Goal: Use online tool/utility: Utilize a website feature to perform a specific function

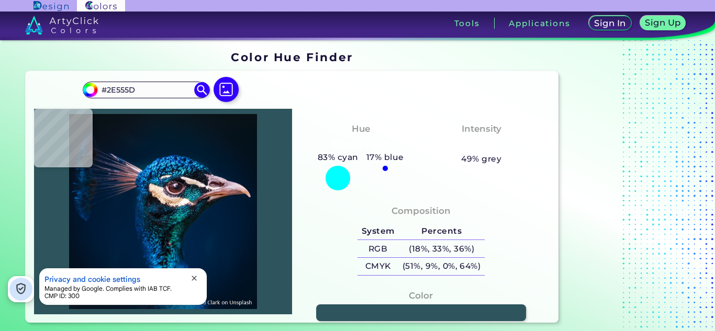
type input "#0b3536"
type input "#0B3536"
type input "#1c363e"
type input "#1C363E"
type input "#013842"
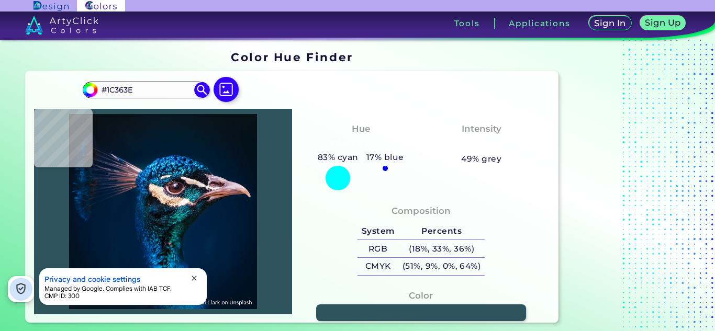
type input "#013842"
type input "#090d1b"
type input "#090D1B"
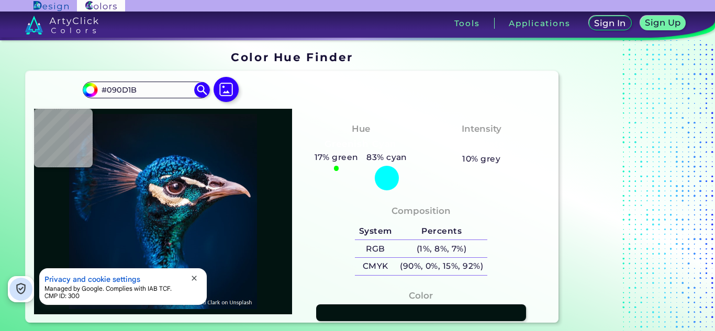
type input "#021411"
type input "#064740"
type input "#091819"
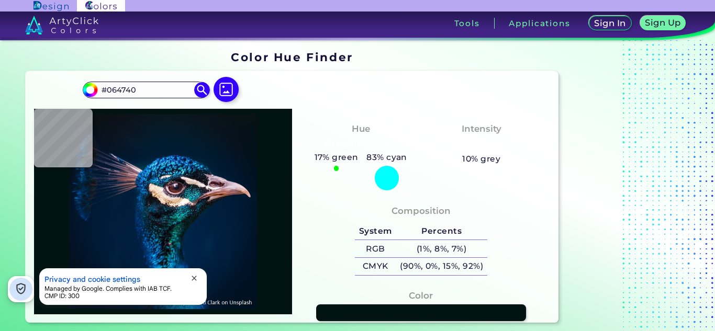
type input "#091819"
type input "#051b16"
type input "#051B16"
type input "#051918"
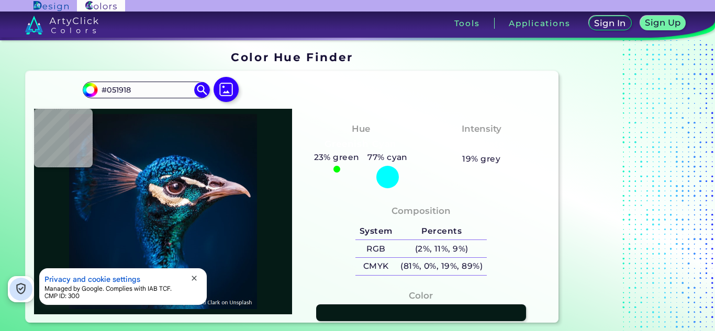
type input "#041a1b"
type input "#041A1B"
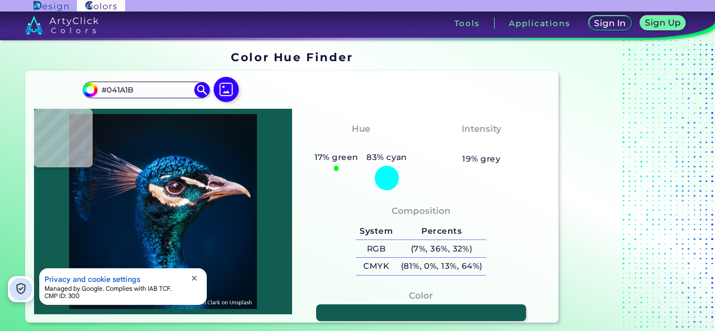
type input "#125d51"
type input "#125D51"
type input "#157667"
type input "#014136"
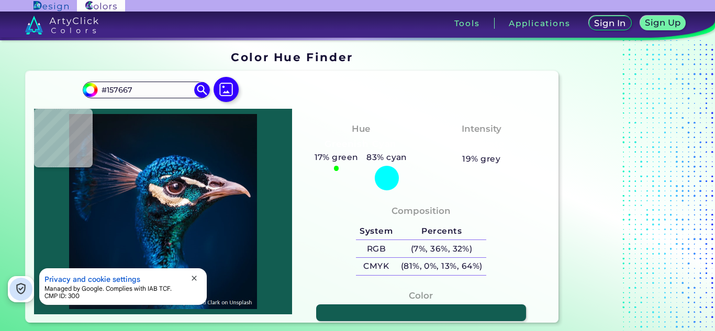
type input "#014136"
type input "#112130"
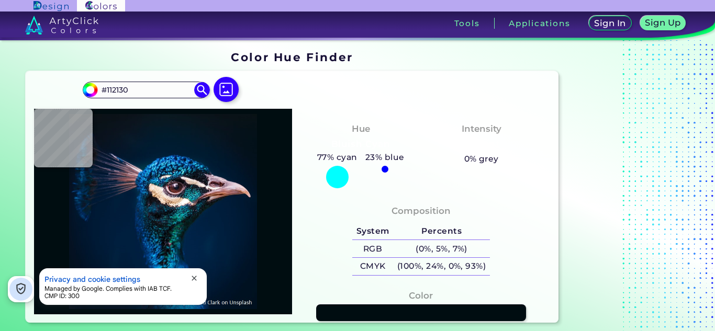
type input "#000d11"
type input "#000D11"
type input "#091c20"
type input "#091C20"
type input "#08111a"
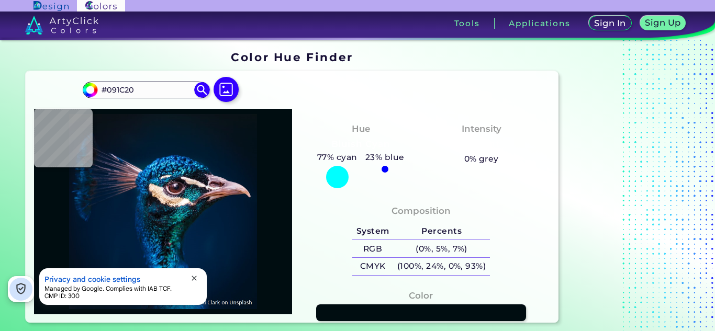
type input "#08111A"
type input "#041723"
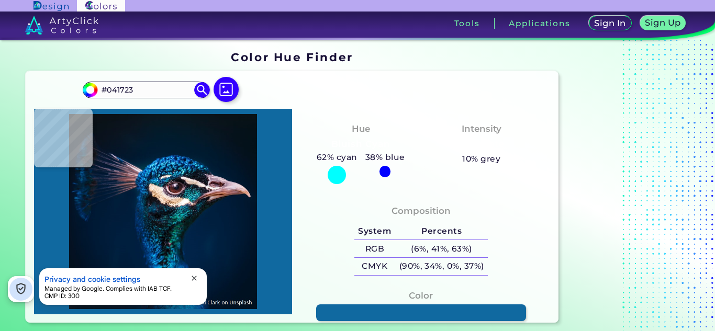
type input "#1069a0"
type input "#1069A0"
type input "#08437e"
type input "#08437E"
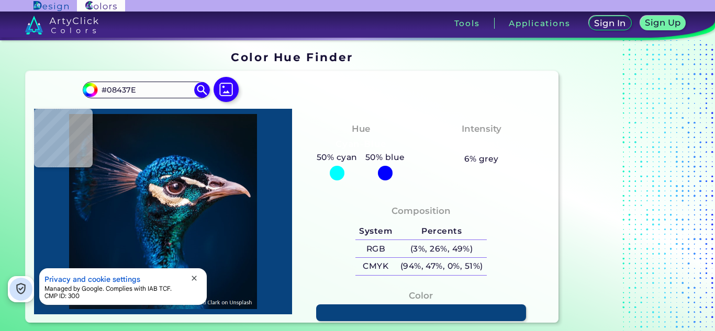
type input "#011c42"
type input "#011C42"
type input "#00122f"
type input "#00122F"
type input "#001538"
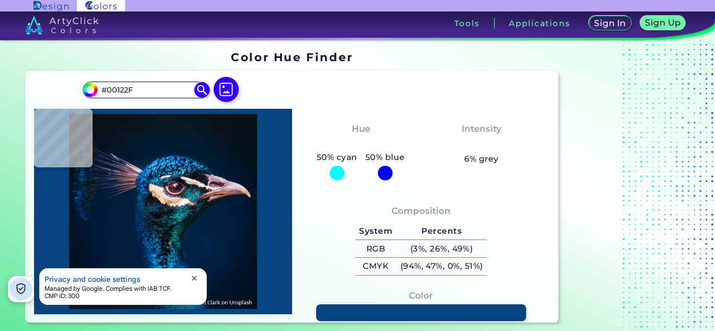
type input "#001538"
type input "#197fc3"
type input "#197FC3"
type input "#0a74ad"
type input "#0A74AD"
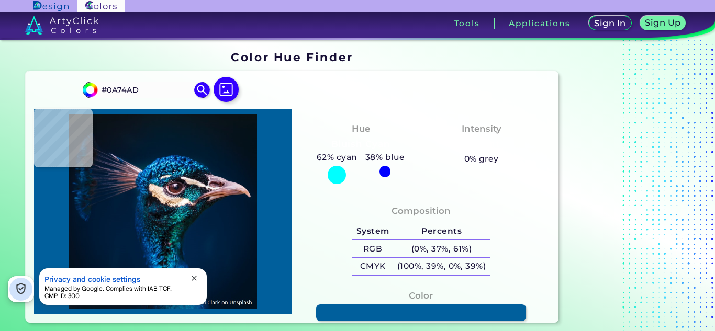
type input "#005f9c"
type input "#005F9C"
type input "#095c95"
type input "#095C95"
type input "#0d4d7b"
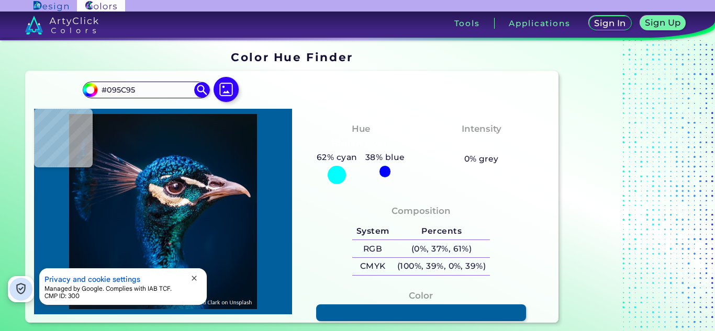
type input "#0D4D7B"
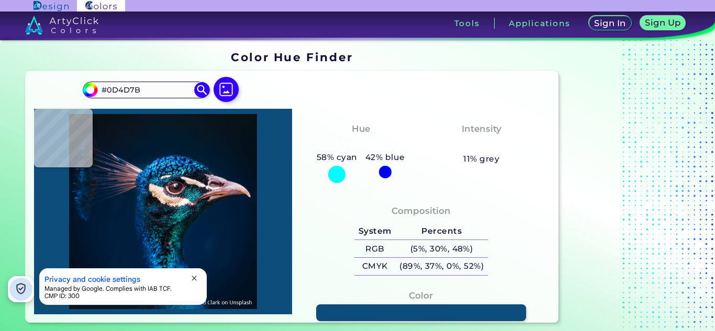
type input "#003063"
type input "#07080f"
type input "#07080F"
type input "#030911"
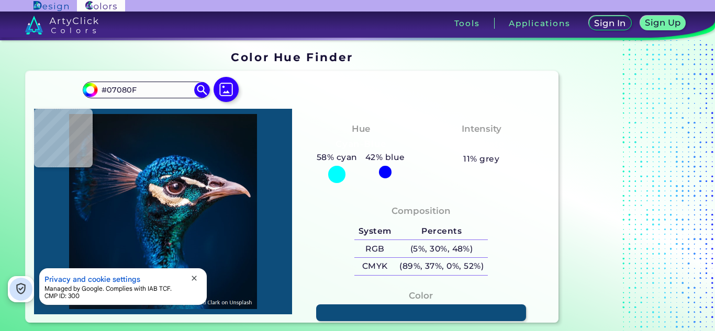
type input "#030911"
type input "#00070c"
type input "#00070C"
type input "#021116"
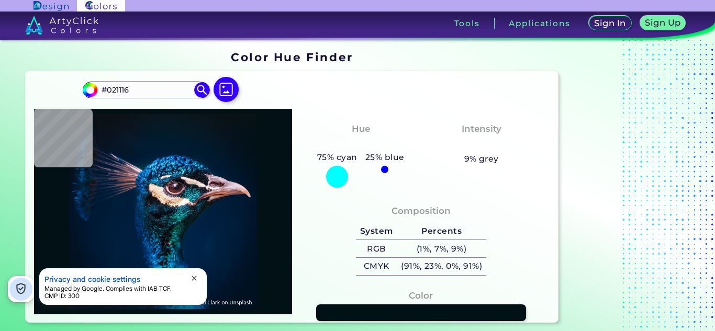
type input "#051218"
type input "#0a161c"
type input "#0A161C"
type input "#002329"
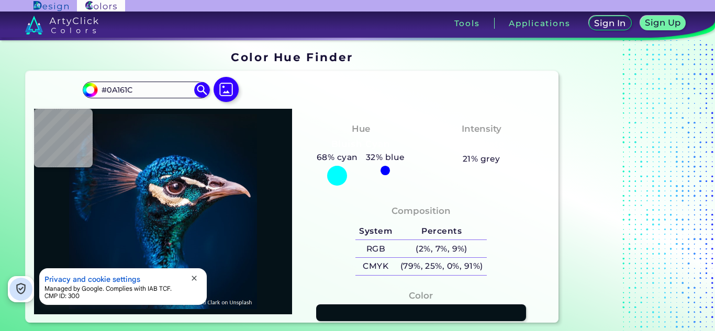
type input "#002329"
type input "#086c56"
type input "#086C56"
type input "#00252f"
type input "#00252F"
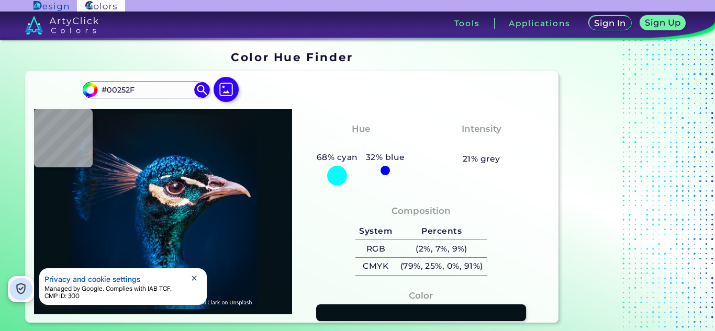
type input "#01383a"
type input "#01383A"
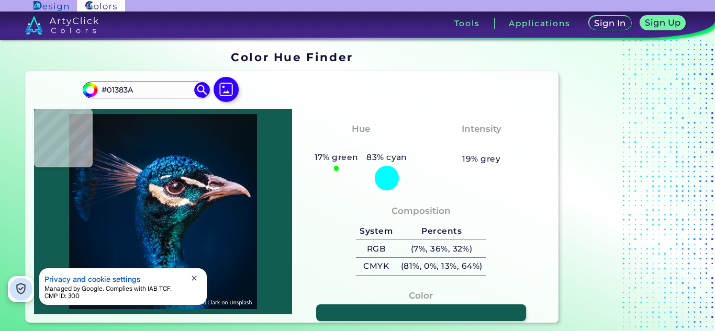
type input "#125d51"
type input "#125D51"
type input "#3a5f60"
type input "#3A5F60"
type input "#128694"
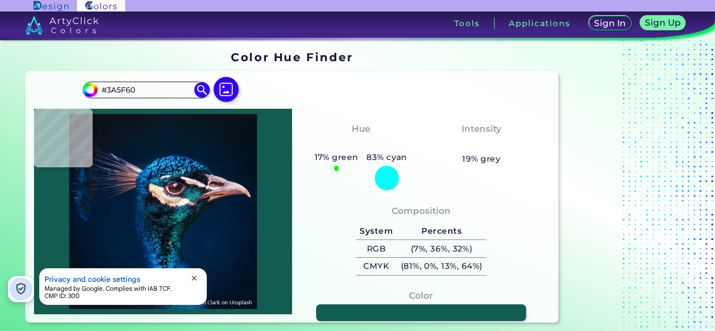
type input "#128694"
type input "#239b93"
type input "#239B93"
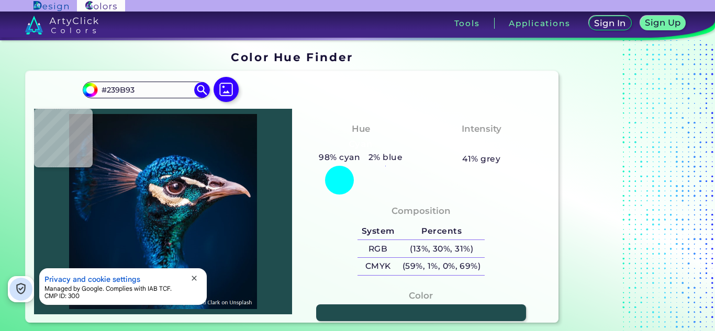
type input "#204d4e"
type input "#204D4E"
type input "#1c292e"
type input "#1C292E"
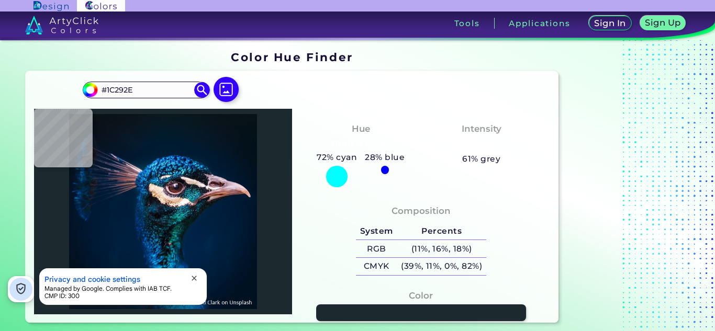
type input "#041019"
type input "#020812"
type input "#070f19"
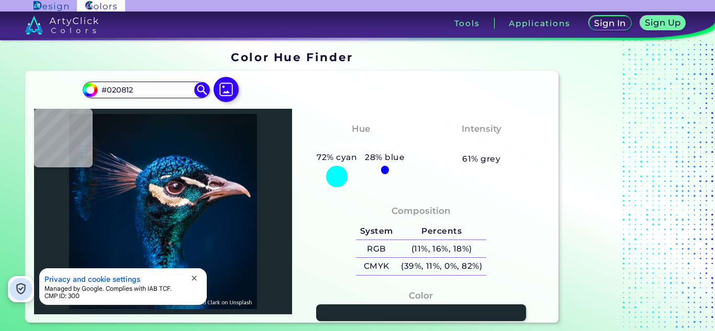
type input "#070F19"
type input "#071019"
type input "#0d1a23"
type input "#0D1A23"
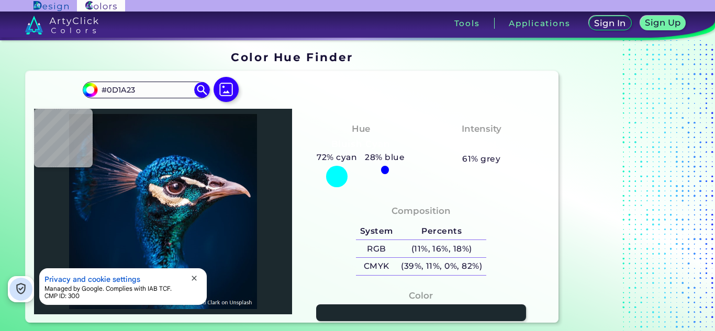
type input "#0a131e"
type input "#0A131E"
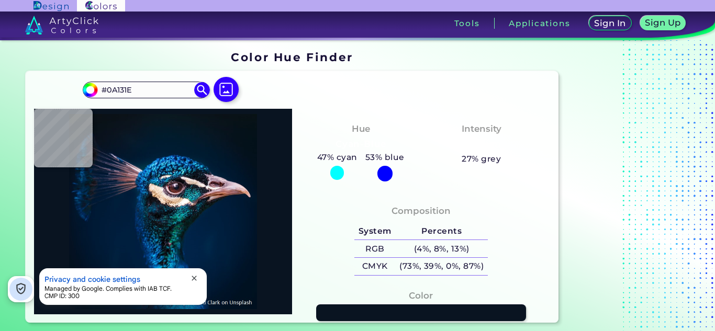
type input "#091421"
type input "#053047"
type input "#007677"
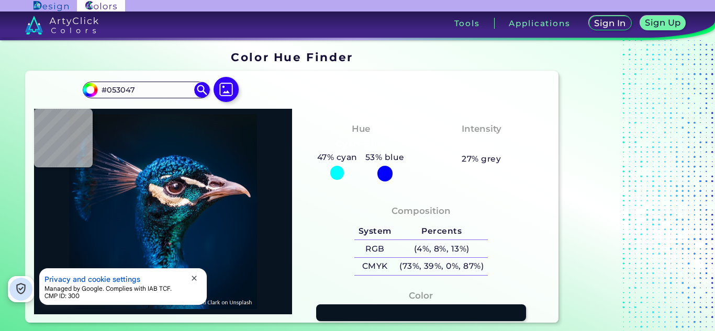
type input "#007677"
type input "#022324"
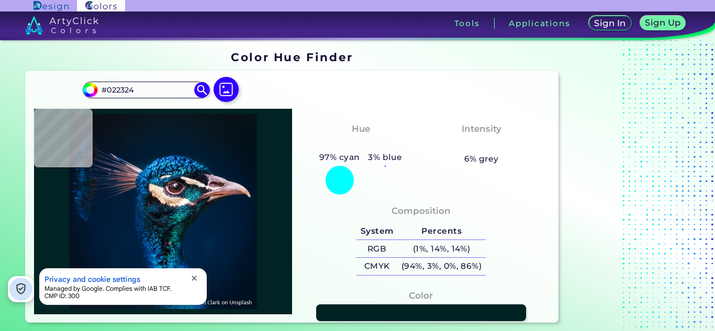
type input "#002247"
type input "#012348"
type input "#002448"
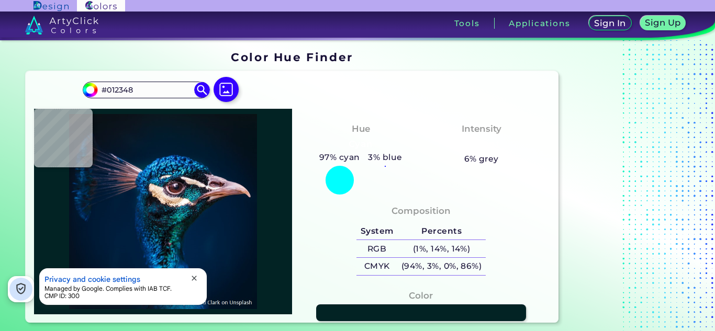
type input "#002448"
type input "#01363a"
type input "#01363A"
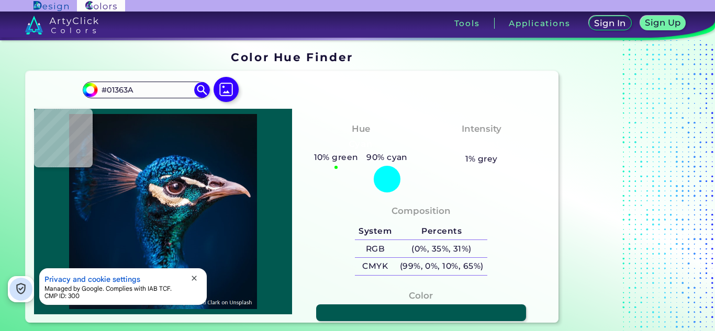
type input "#015950"
type input "#0d9881"
type input "#0D9881"
type input "#066651"
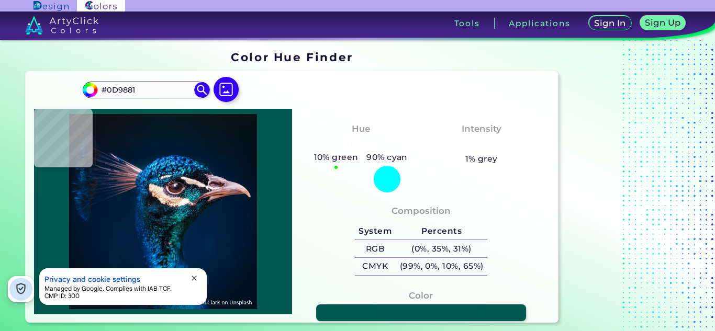
type input "#066651"
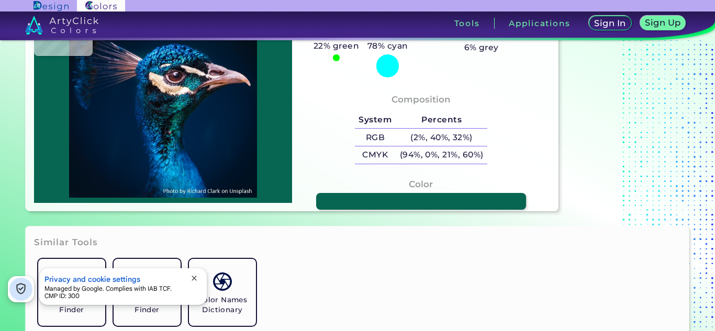
scroll to position [105, 0]
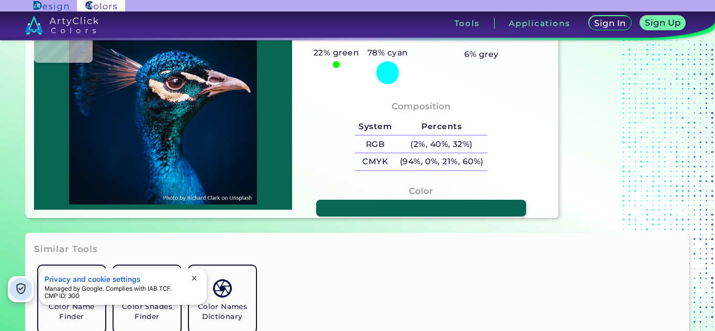
type input "#001121"
type input "#1f1a1a"
type input "#1F1A1A"
type input "#00102b"
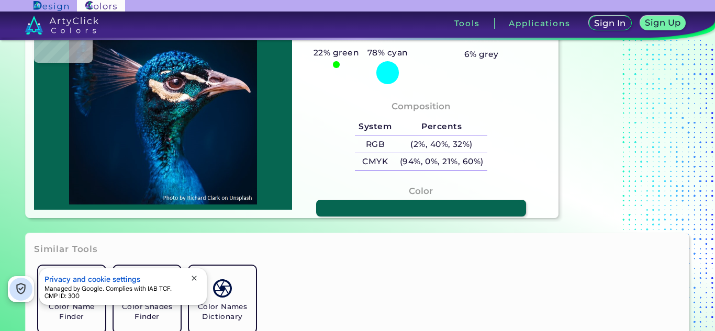
type input "#00102B"
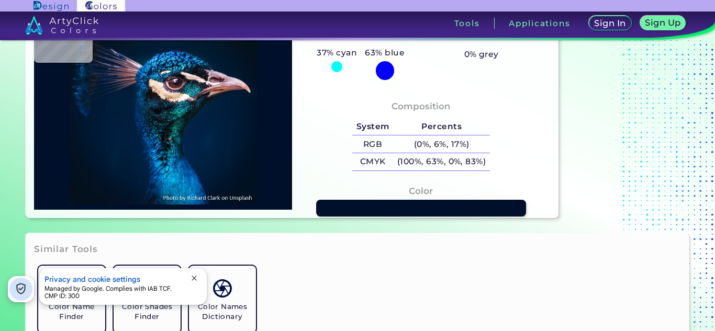
type input "#02131e"
type input "#02131E"
type input "#00162c"
type input "#00162C"
type input "#026fb6"
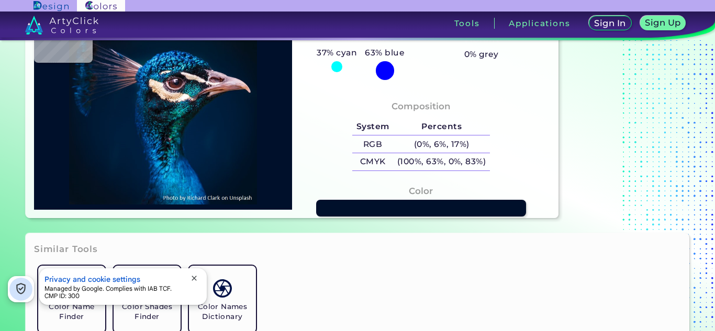
type input "#026FB6"
type input "#078dc7"
type input "#078DC7"
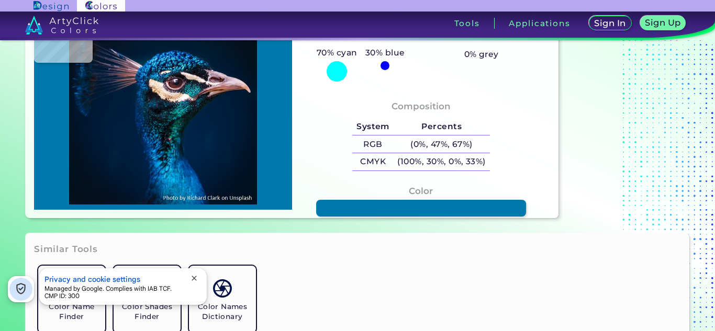
type input "#0078ac"
type input "#0078AC"
type input "#0077ab"
type input "#0077AB"
type input "#0092d1"
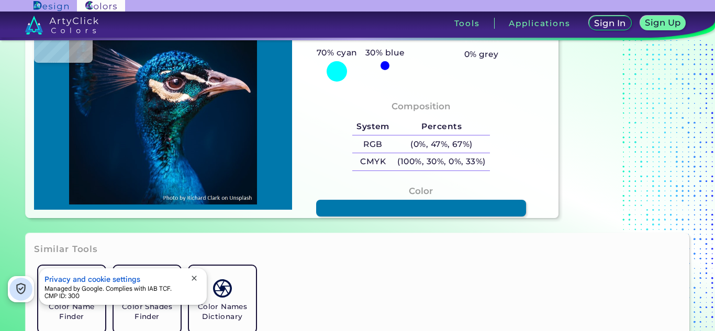
type input "#0092D1"
type input "#0071b3"
type input "#0071B3"
type input "#0374b6"
type input "#0374B6"
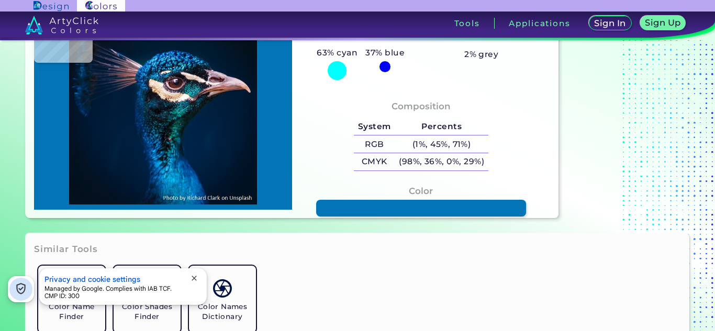
type input "#006ab2"
type input "#006AB2"
type input "#016fb9"
type input "#016FB9"
type input "#0a8ad1"
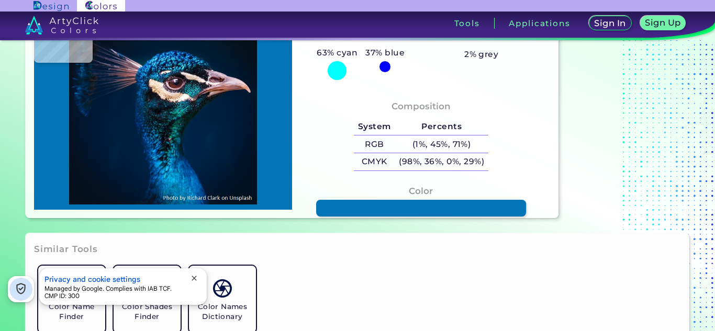
type input "#0A8AD1"
type input "#0682cd"
type input "#0682CD"
type input "#047fca"
type input "#047FCA"
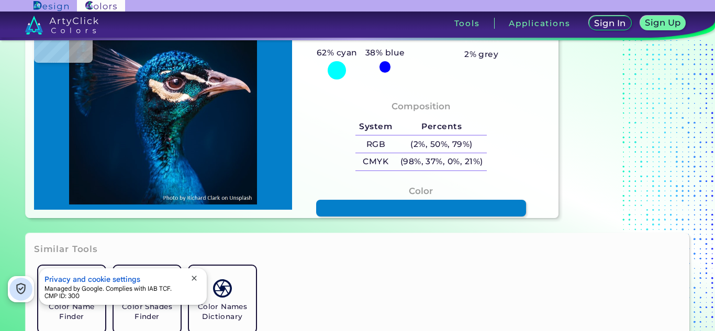
type input "#0886cd"
type input "#0886CD"
type input "#005ca3"
type input "#005CA3"
type input "#005ea2"
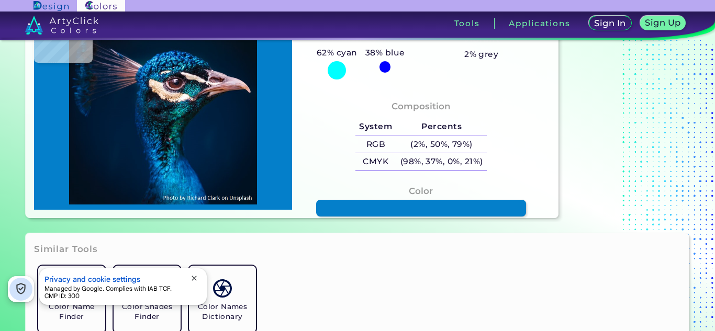
type input "#005EA2"
type input "#046ab5"
type input "#046AB5"
type input "#0761aa"
type input "#0761AA"
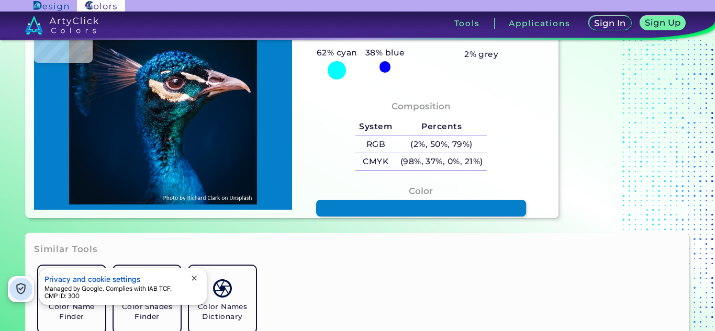
type input "#004f91"
type input "#004F91"
type input "#0167b1"
type input "#0167B1"
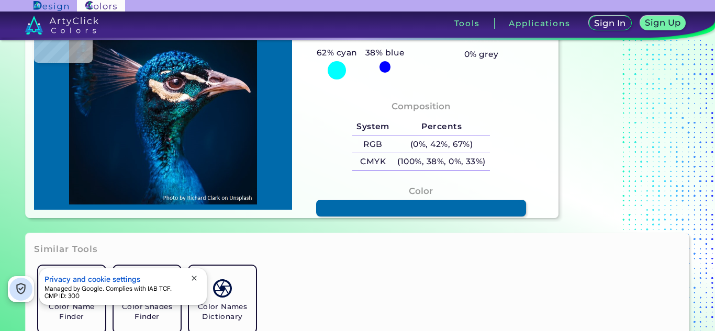
type input "#006aab"
type input "#006AAB"
type input "#0964ad"
type input "#[DATE]"
type input "#005da6"
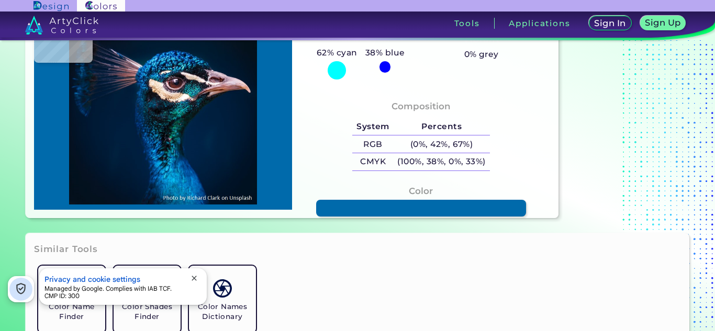
type input "#005DA6"
type input "#0063a8"
type input "#0063A8"
type input "#0285d0"
type input "#0285D0"
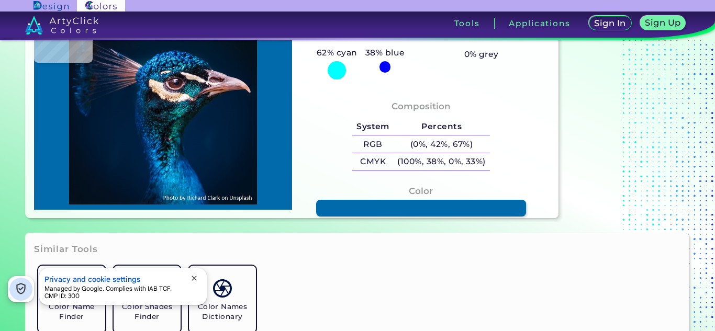
type input "#0676bb"
type input "#0676BB"
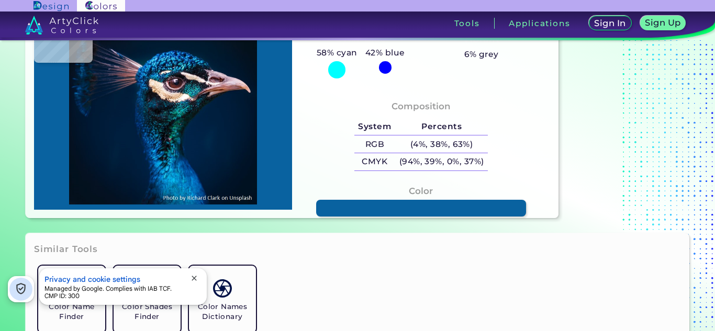
type input "#0962a0"
type input "#0962A0"
type input "#004e7f"
type input "#004E7F"
type input "#013e69"
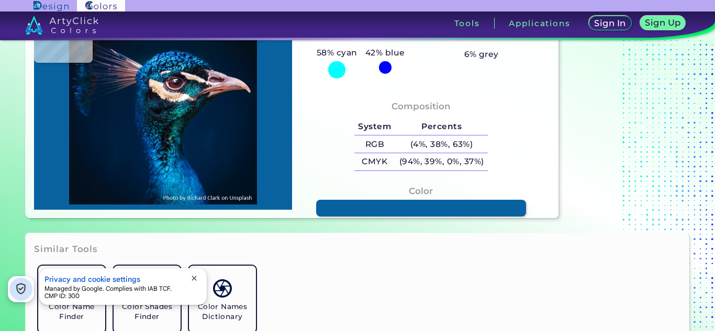
type input "#013E69"
type input "#087086"
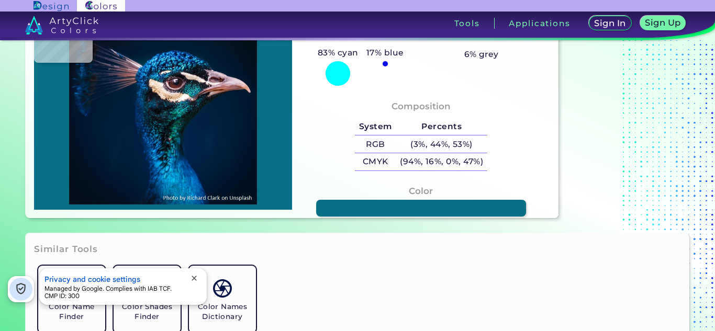
type input "#1d7a85"
type input "#1D7A85"
type input "#057f95"
type input "#057F95"
type input "#0f424f"
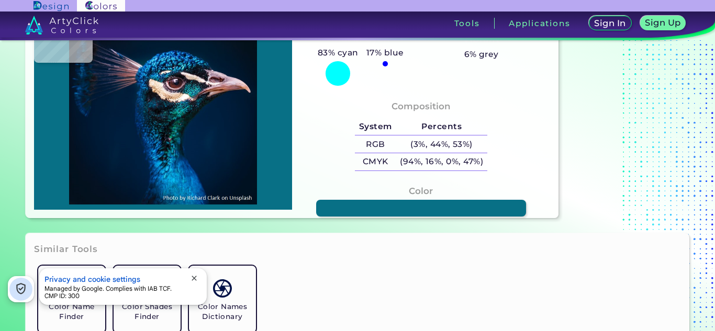
type input "#0F424F"
type input "#0d4e59"
type input "#0D4E59"
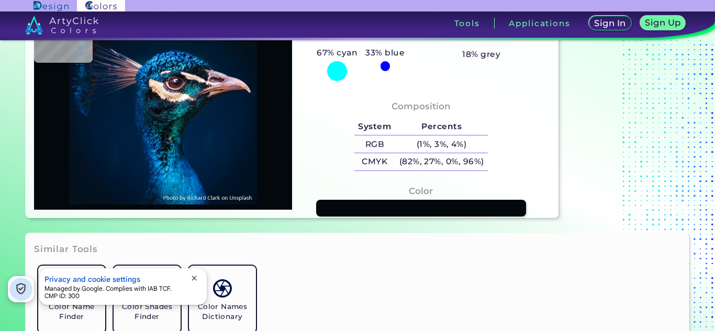
click at [168, 145] on img at bounding box center [163, 106] width 248 height 195
click at [408, 202] on link at bounding box center [421, 208] width 212 height 17
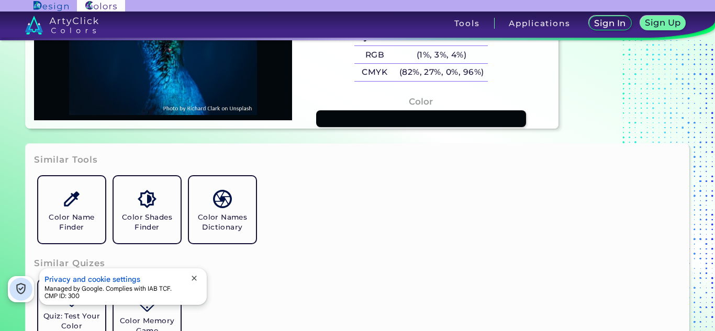
scroll to position [209, 0]
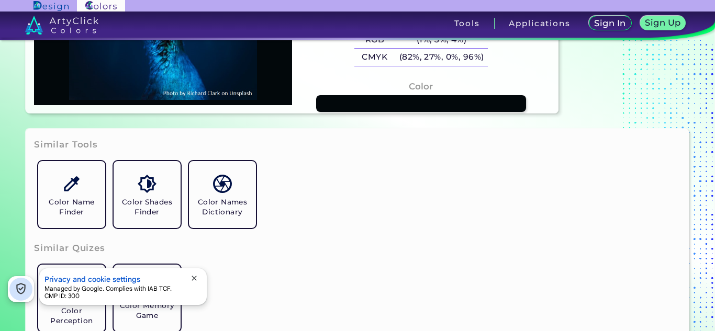
drag, startPoint x: 238, startPoint y: 190, endPoint x: 317, endPoint y: 176, distance: 80.2
click at [238, 190] on link "Color Names Dictionary" at bounding box center [222, 194] width 75 height 75
